Goal: Find contact information: Find contact information

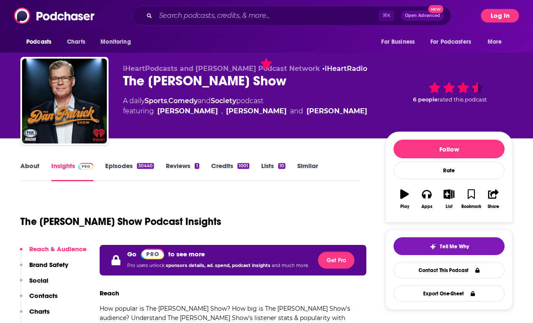
click at [513, 18] on button "Log In" at bounding box center [500, 16] width 38 height 14
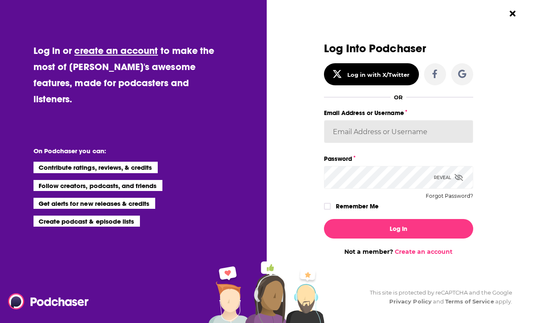
click at [360, 132] on input "Email Address or Username" at bounding box center [398, 131] width 149 height 23
type input "autumncomm"
click at [324, 219] on button "Log In" at bounding box center [398, 228] width 149 height 19
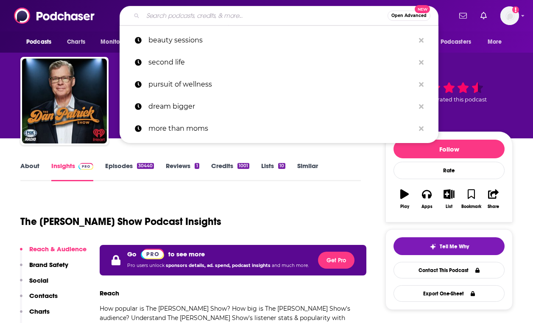
click at [201, 15] on input "Search podcasts, credits, & more..." at bounding box center [265, 16] width 245 height 14
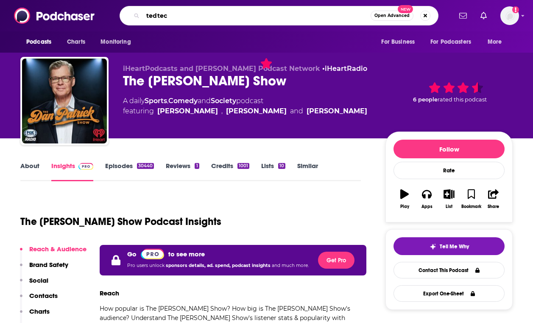
type input "tedtech"
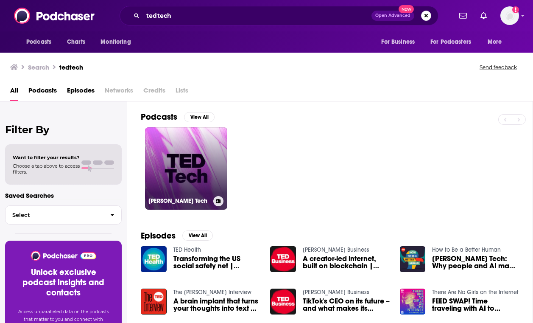
click at [179, 162] on link "[PERSON_NAME] Tech" at bounding box center [186, 168] width 82 height 82
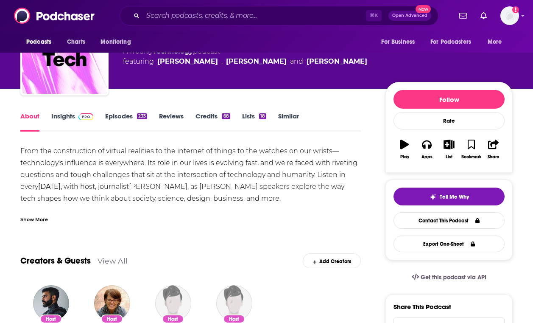
scroll to position [55, 0]
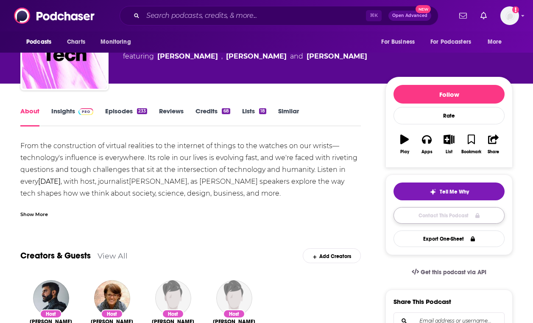
click at [451, 213] on link "Contact This Podcast" at bounding box center [448, 215] width 111 height 17
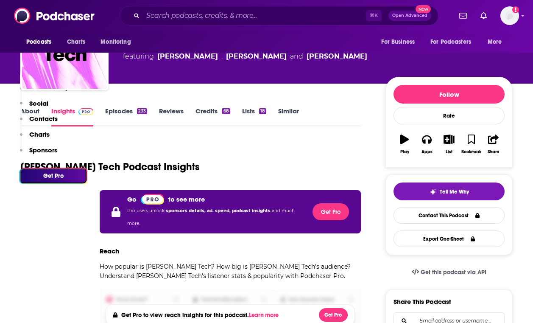
scroll to position [933, 0]
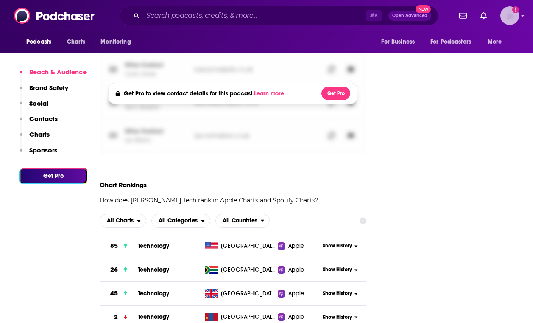
click at [510, 11] on img "Logged in as autumncomm" at bounding box center [509, 15] width 19 height 19
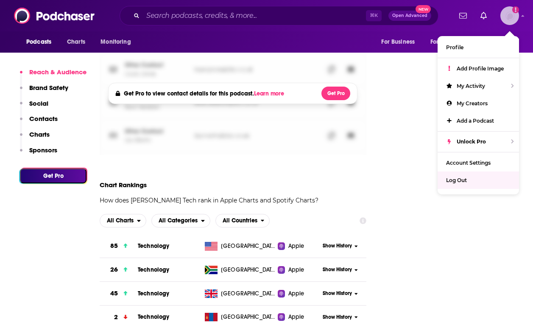
click at [461, 182] on div "Log Out" at bounding box center [477, 179] width 81 height 17
